Goal: Task Accomplishment & Management: Complete application form

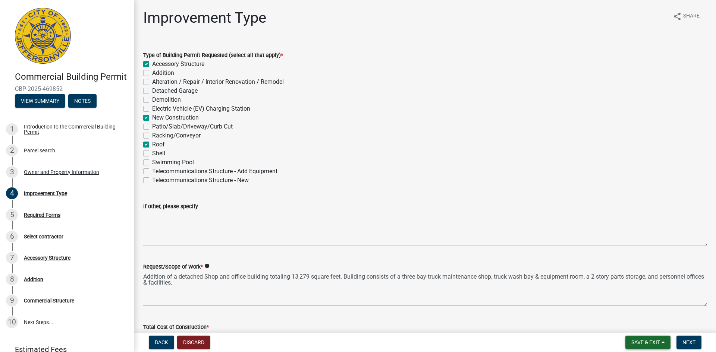
click at [655, 342] on span "Save & Exit" at bounding box center [646, 343] width 29 height 6
click at [629, 323] on button "Save & Exit" at bounding box center [641, 323] width 60 height 18
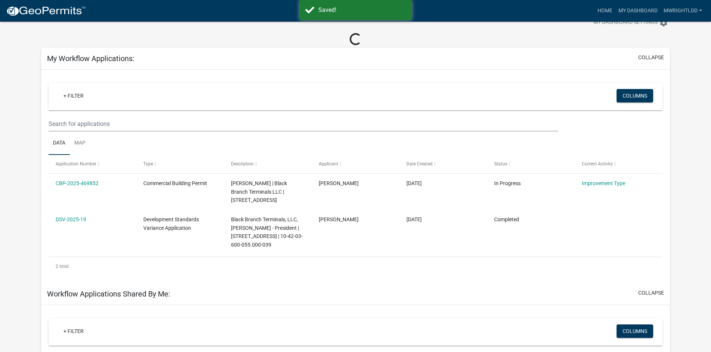
scroll to position [37, 0]
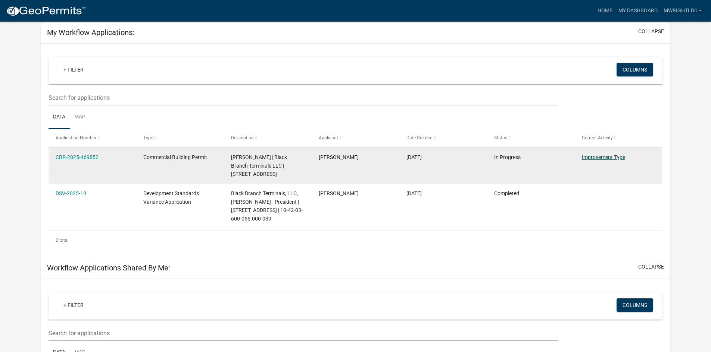
click at [609, 156] on link "Improvement Type" at bounding box center [603, 157] width 43 height 6
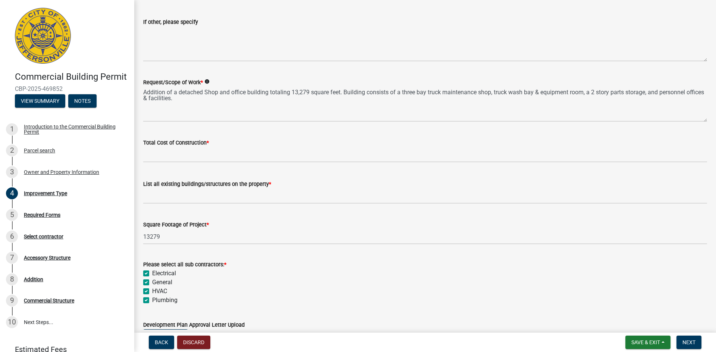
scroll to position [187, 0]
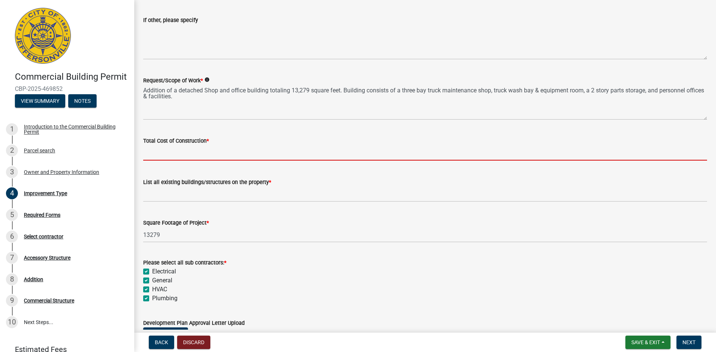
click at [217, 157] on input "text" at bounding box center [425, 152] width 564 height 15
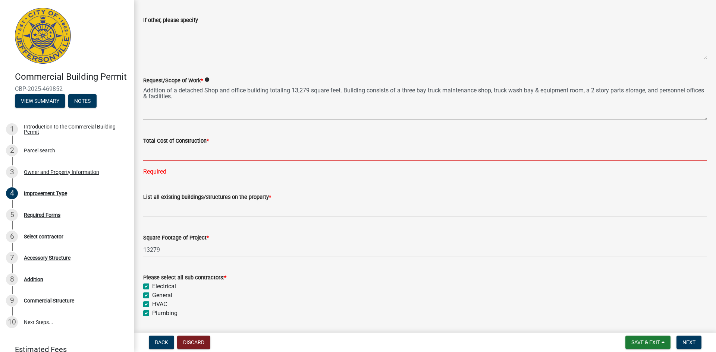
click at [178, 149] on input "text" at bounding box center [425, 152] width 564 height 15
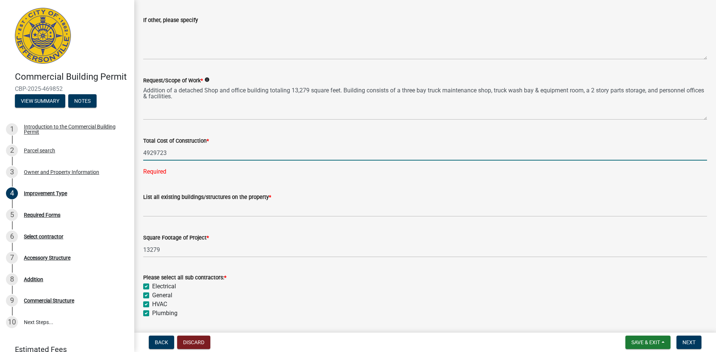
click at [156, 154] on input "4929723" at bounding box center [425, 152] width 564 height 15
click at [147, 153] on input "4929,723" at bounding box center [425, 152] width 564 height 15
click at [142, 153] on div "Total Cost of Construction * 4929723 Required" at bounding box center [425, 151] width 575 height 50
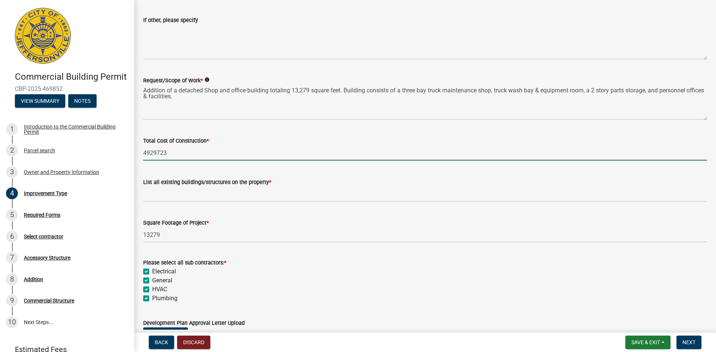
click at [144, 153] on input "4929723" at bounding box center [425, 152] width 564 height 15
click at [150, 154] on input "$4929723" at bounding box center [425, 152] width 564 height 15
click at [161, 154] on input "$4,929723" at bounding box center [425, 152] width 564 height 15
drag, startPoint x: 184, startPoint y: 155, endPoint x: 183, endPoint y: 159, distance: 3.9
click at [184, 155] on input "$4,929,723" at bounding box center [425, 152] width 564 height 15
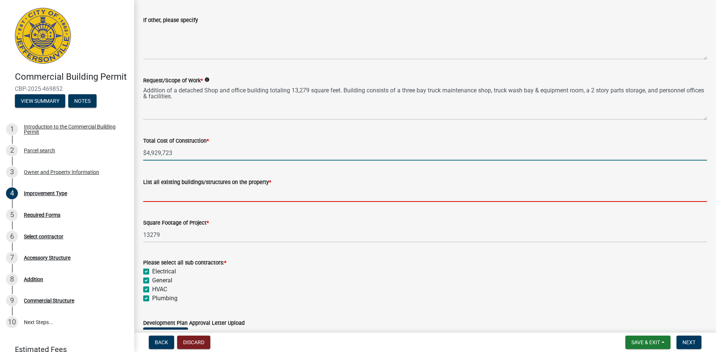
type input "4929723"
click at [208, 193] on input "List all existing buildings/structures on the property *" at bounding box center [425, 194] width 564 height 15
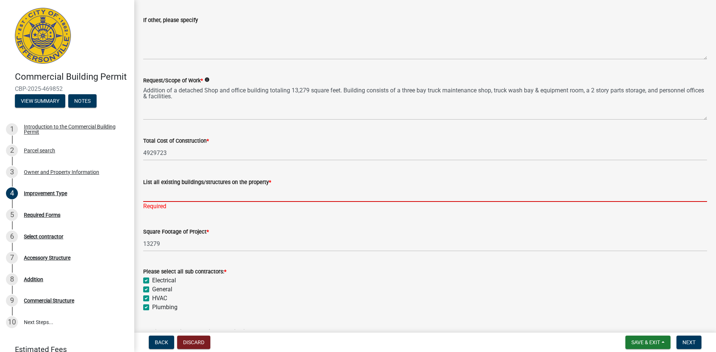
click at [191, 197] on input "List all existing buildings/structures on the property *" at bounding box center [425, 194] width 564 height 15
click at [174, 197] on input "List all existing buildings/structures on the property *" at bounding box center [425, 194] width 564 height 15
click at [162, 197] on input "List all existing buildings/structures on the property *" at bounding box center [425, 194] width 564 height 15
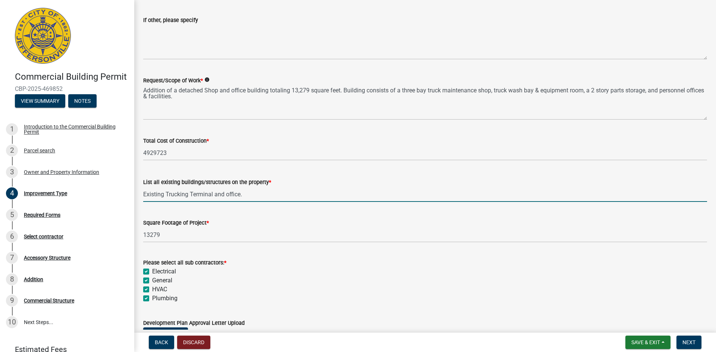
click at [259, 195] on input "Existing Trucking Terminal and office." at bounding box center [425, 194] width 564 height 15
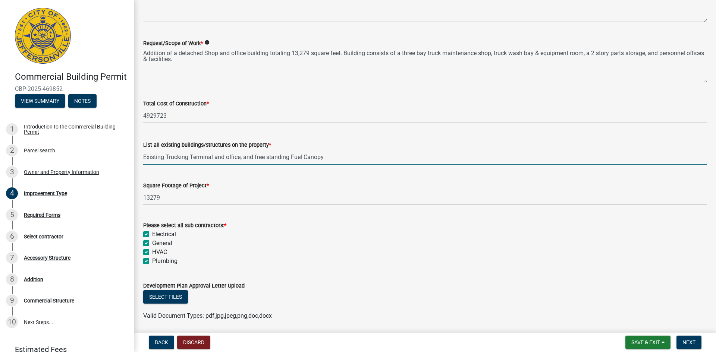
scroll to position [250, 0]
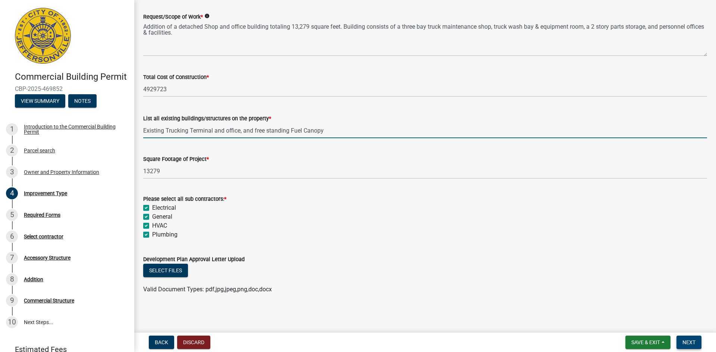
type input "Existing Trucking Terminal and office, and free standing Fuel Canopy"
click at [692, 345] on span "Next" at bounding box center [689, 343] width 13 height 6
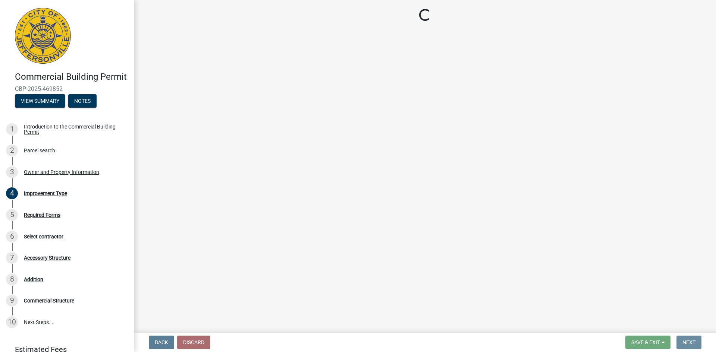
scroll to position [0, 0]
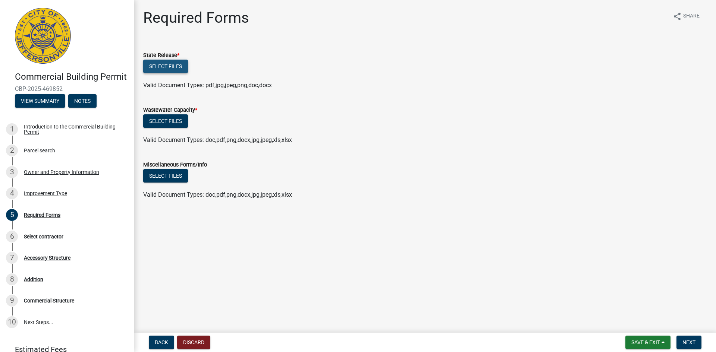
click at [160, 69] on button "Select files" at bounding box center [165, 66] width 45 height 13
click at [36, 239] on div "Select contractor" at bounding box center [44, 236] width 40 height 5
click at [688, 343] on span "Next" at bounding box center [689, 343] width 13 height 6
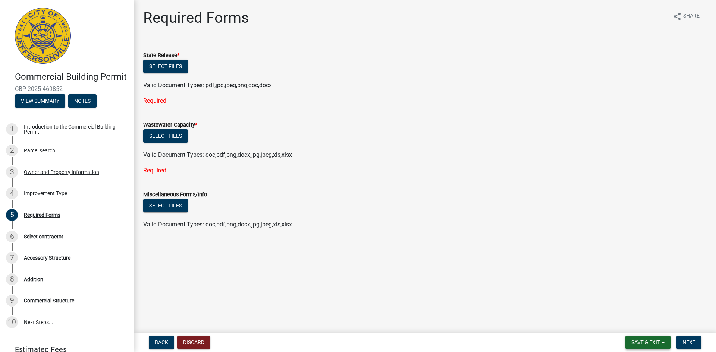
click at [637, 338] on button "Save & Exit" at bounding box center [648, 342] width 45 height 13
click at [627, 304] on button "Save" at bounding box center [641, 306] width 60 height 18
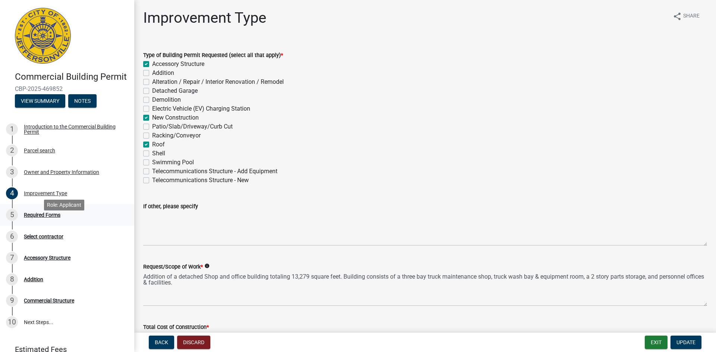
click at [48, 221] on div "5 Required Forms" at bounding box center [64, 215] width 116 height 12
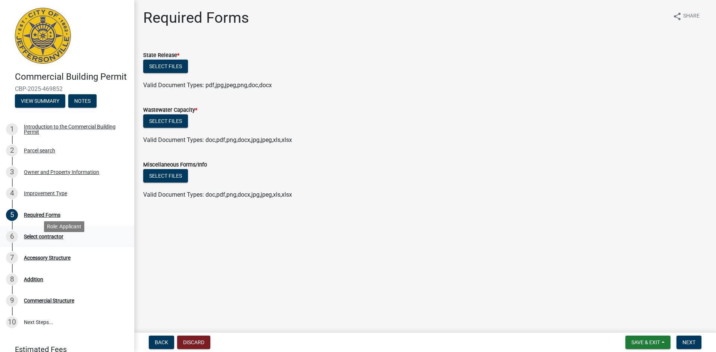
click at [45, 239] on div "Select contractor" at bounding box center [44, 236] width 40 height 5
click at [46, 261] on div "Accessory Structure" at bounding box center [47, 258] width 47 height 5
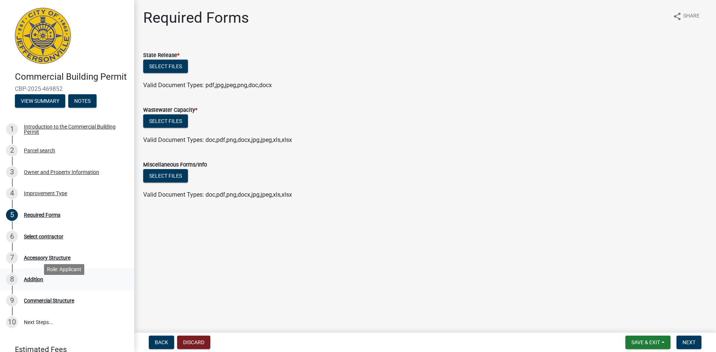
click at [35, 282] on div "Addition" at bounding box center [33, 279] width 19 height 5
click at [38, 304] on div "Commercial Structure" at bounding box center [49, 300] width 50 height 5
